Goal: Task Accomplishment & Management: Use online tool/utility

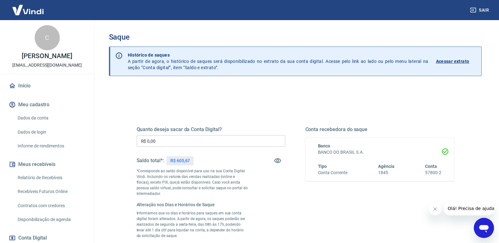
click at [195, 136] on input "R$ 0,00" at bounding box center [211, 141] width 149 height 12
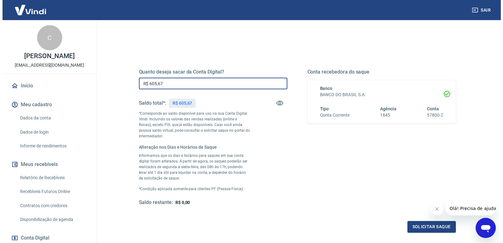
scroll to position [63, 0]
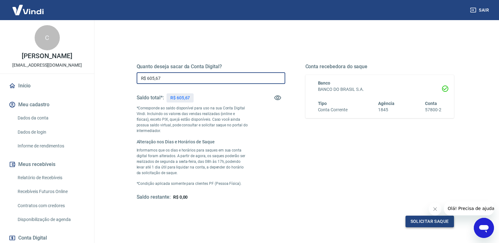
type input "R$ 605,67"
click at [419, 224] on button "Solicitar saque" at bounding box center [429, 222] width 48 height 12
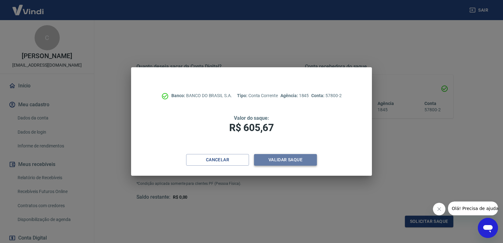
click at [274, 156] on button "Validar saque" at bounding box center [285, 160] width 63 height 12
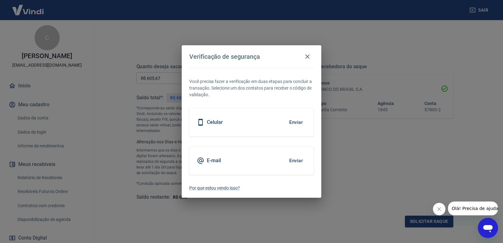
click at [296, 160] on button "Enviar" at bounding box center [296, 160] width 20 height 13
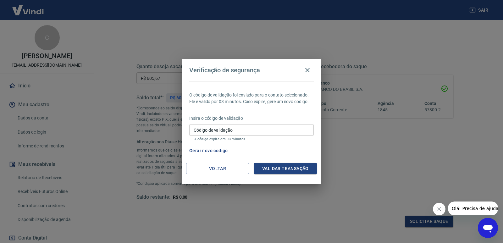
click at [228, 130] on input "Código de validação" at bounding box center [251, 130] width 125 height 12
type input "888780"
click at [289, 170] on button "Validar transação" at bounding box center [285, 169] width 63 height 12
